Goal: Information Seeking & Learning: Find specific page/section

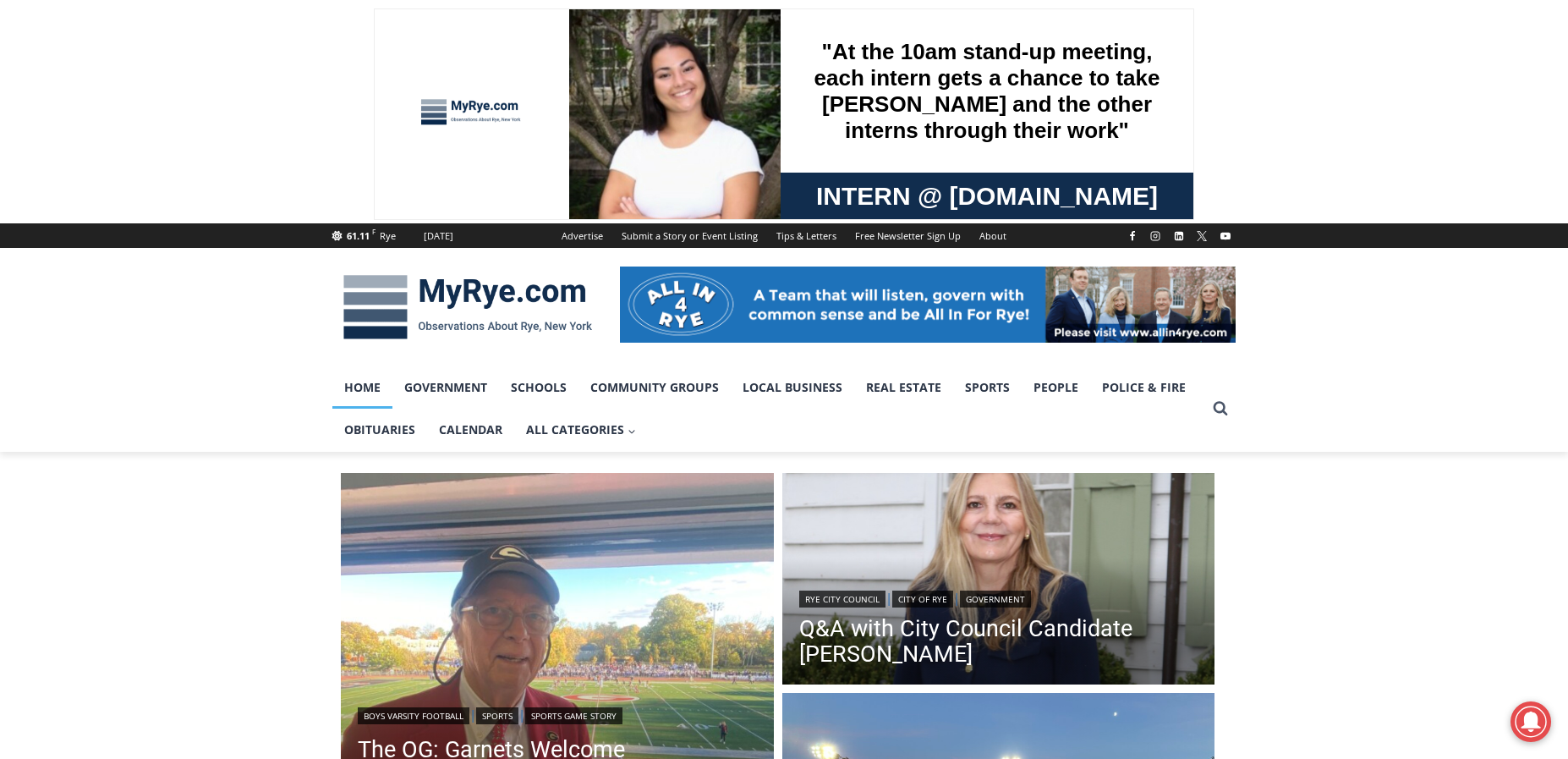
click at [358, 382] on link "Home" at bounding box center [362, 387] width 60 height 42
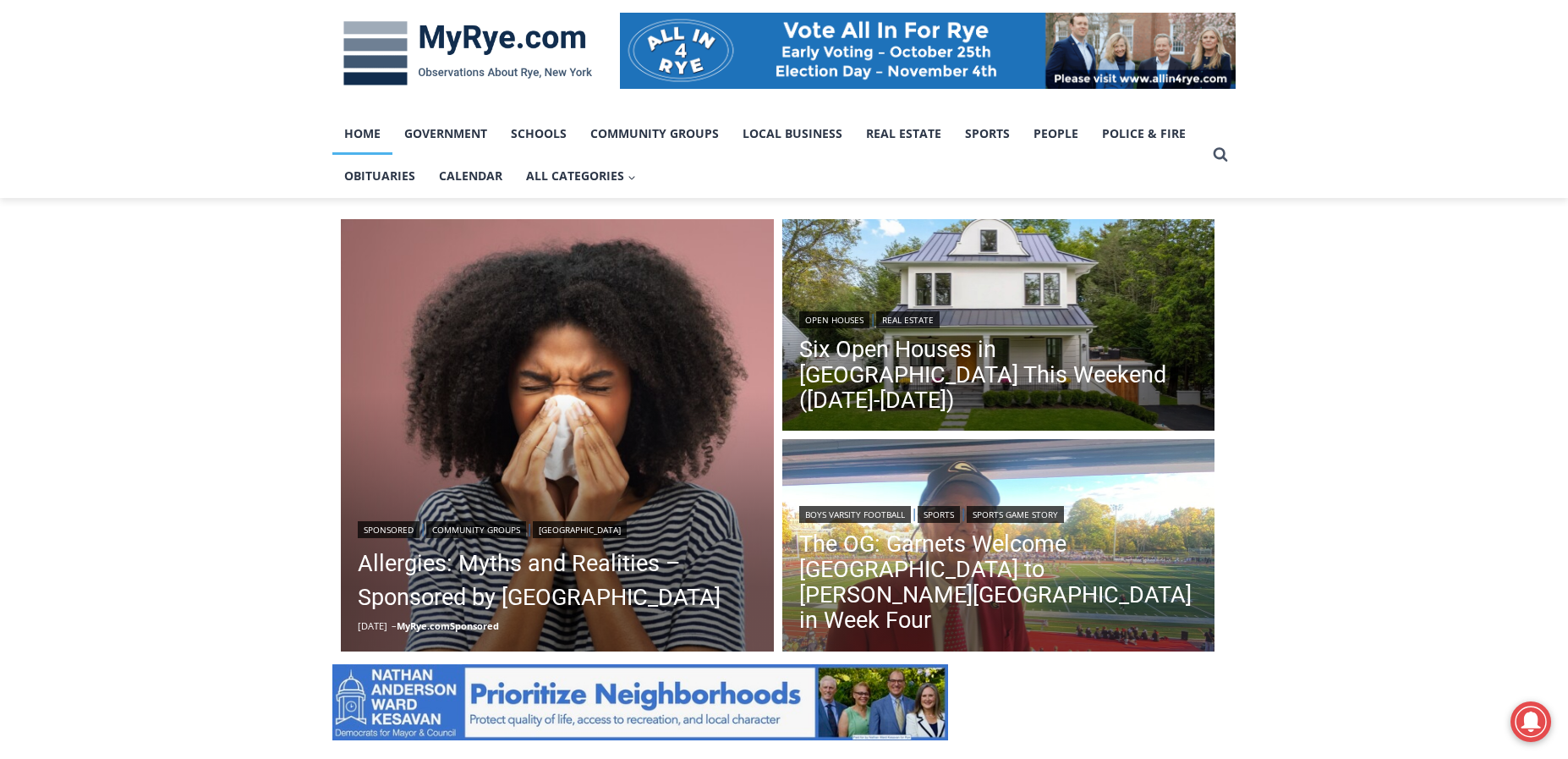
scroll to position [338, 0]
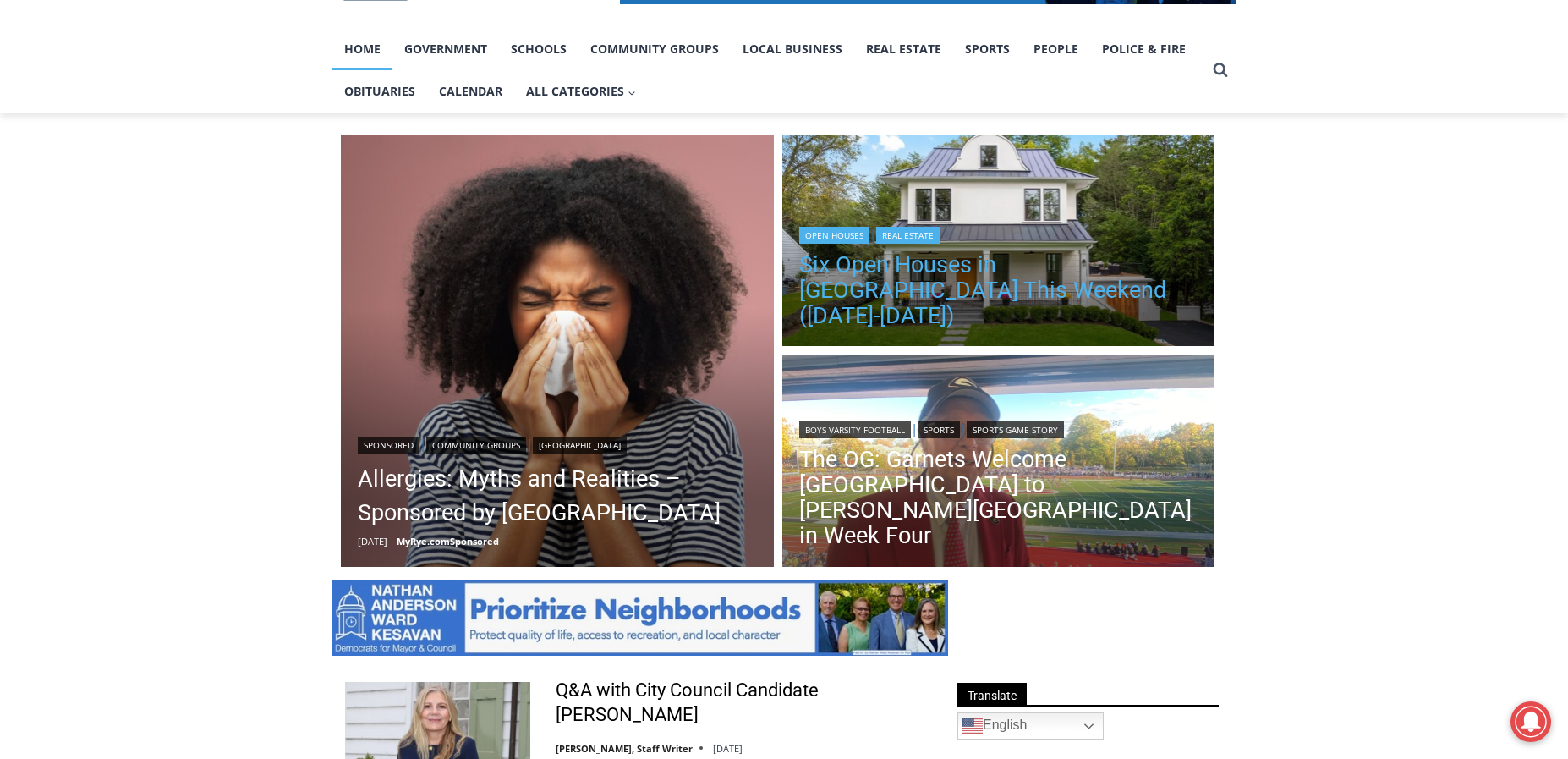
click at [904, 291] on link "Six Open Houses in [GEOGRAPHIC_DATA] This Weekend ([DATE]-[DATE])" at bounding box center [999, 290] width 399 height 76
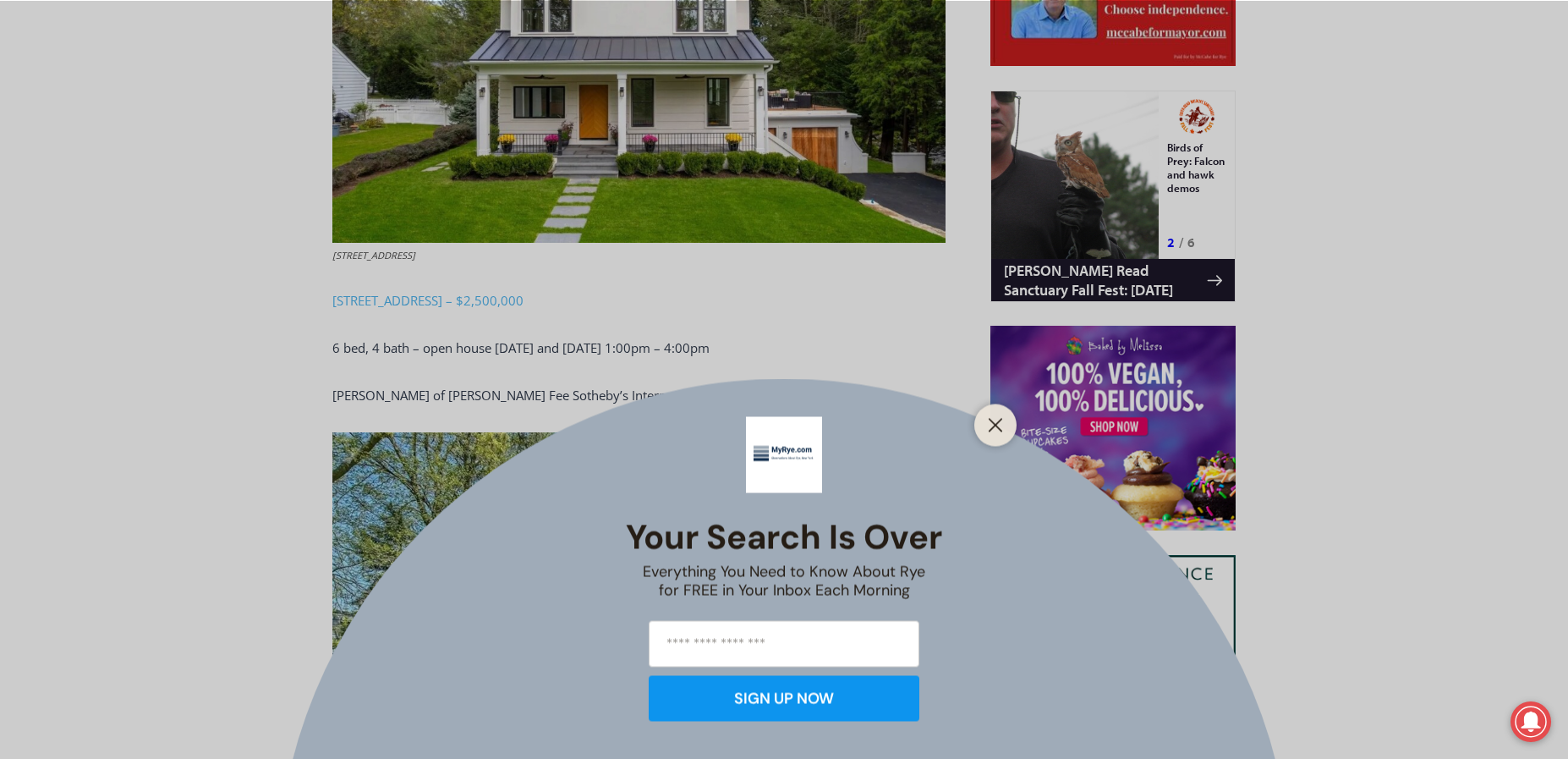
scroll to position [1185, 0]
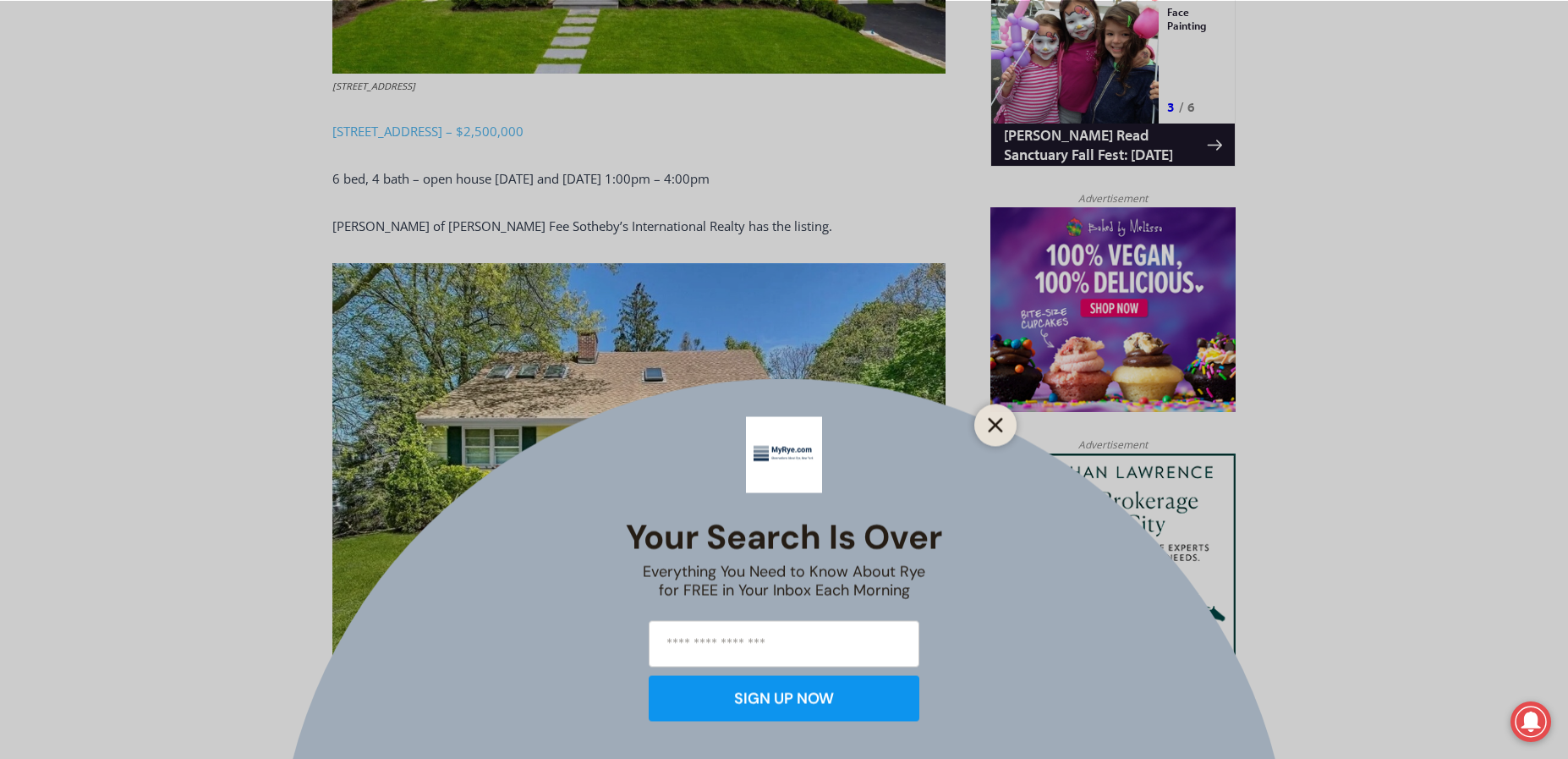
click at [993, 427] on line "Close" at bounding box center [996, 425] width 12 height 12
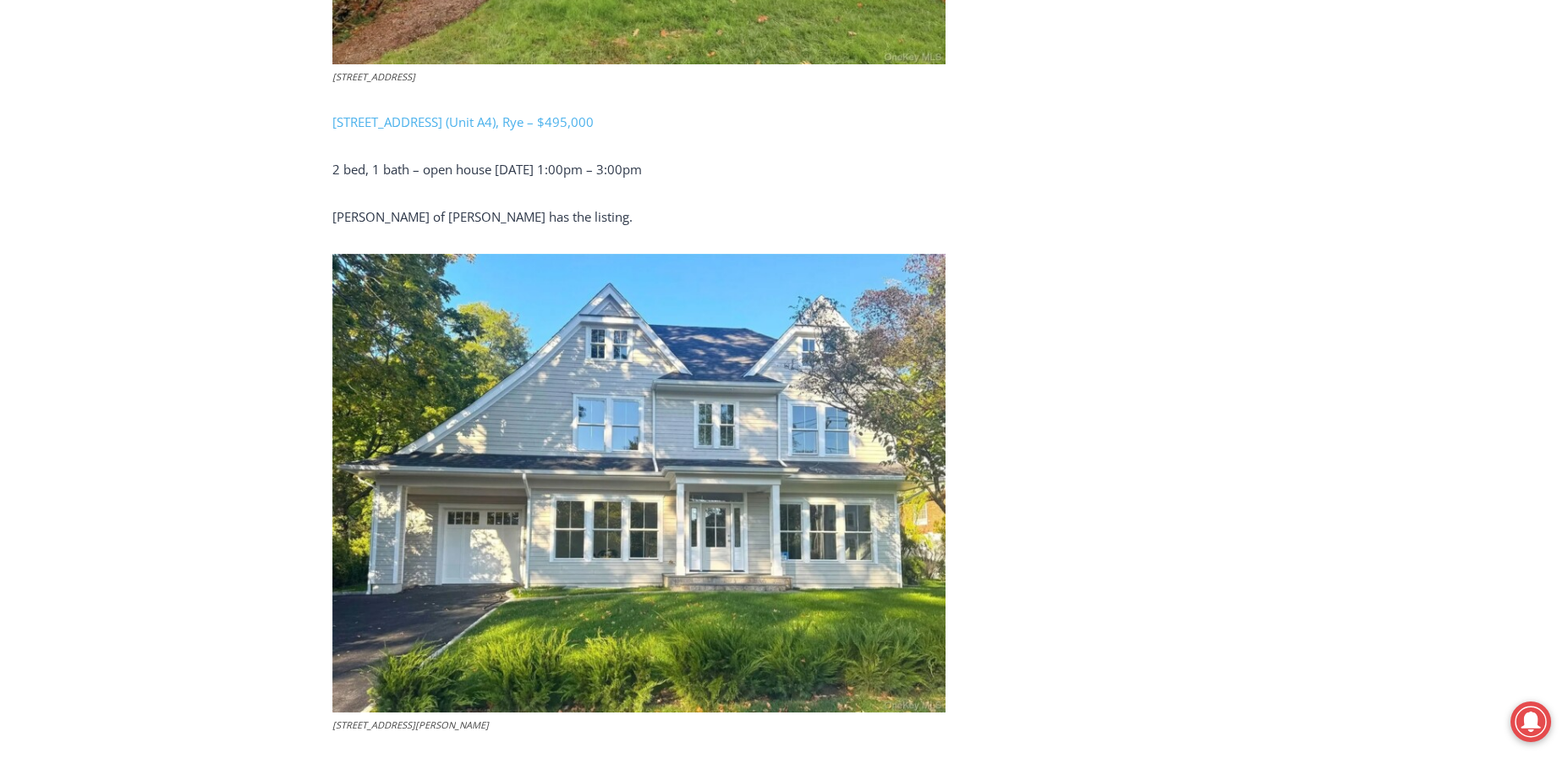
scroll to position [3807, 0]
